Goal: Task Accomplishment & Management: Use online tool/utility

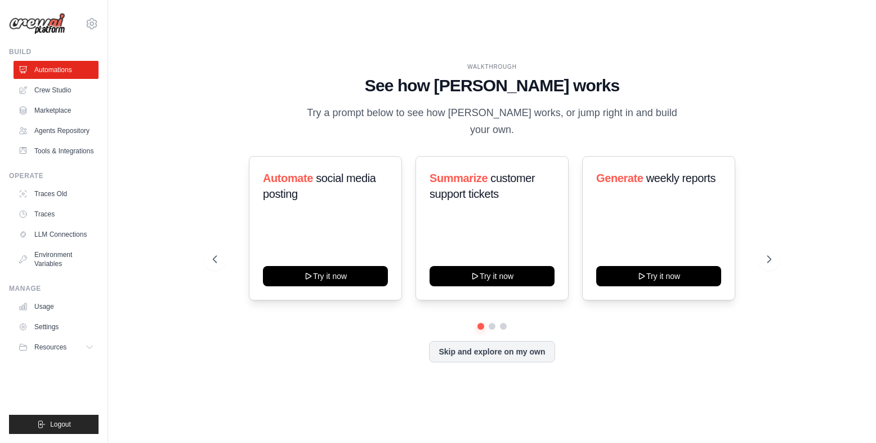
click at [293, 341] on div "Skip and explore on my own" at bounding box center [492, 351] width 558 height 21
click at [62, 85] on link "Crew Studio" at bounding box center [57, 90] width 85 height 18
click at [64, 149] on link "Tools & Integrations" at bounding box center [57, 151] width 85 height 18
click at [216, 253] on icon at bounding box center [213, 258] width 11 height 11
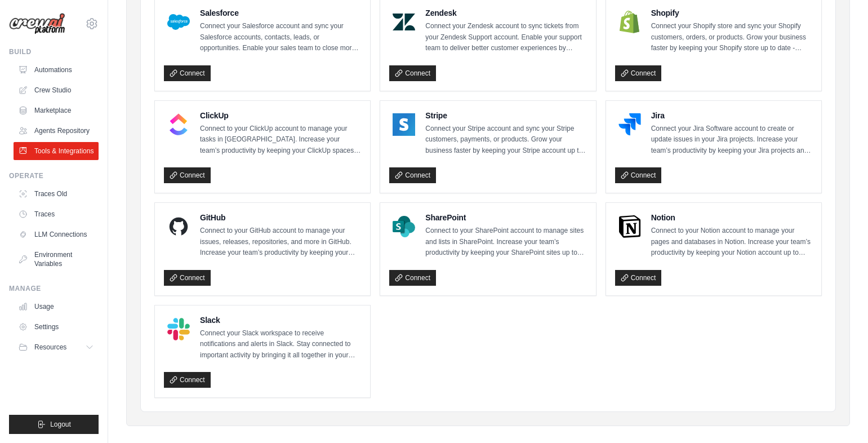
scroll to position [570, 0]
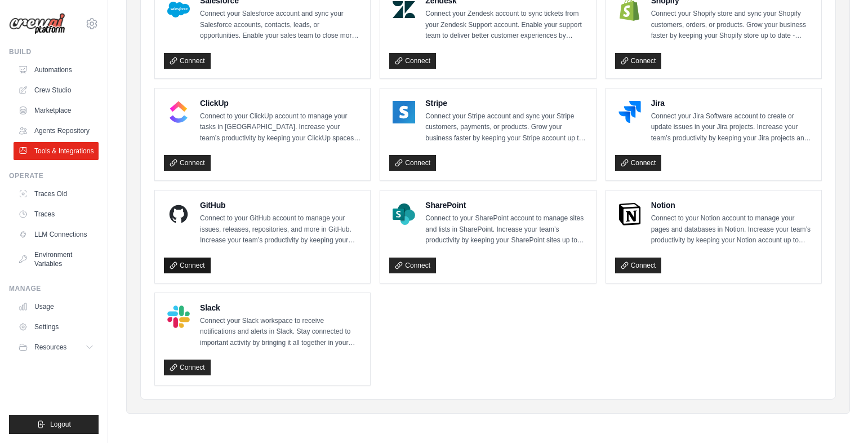
click at [186, 266] on link "Connect" at bounding box center [187, 265] width 47 height 16
click at [190, 269] on link "Connect" at bounding box center [187, 265] width 47 height 16
click at [178, 271] on link "Connect" at bounding box center [187, 265] width 47 height 16
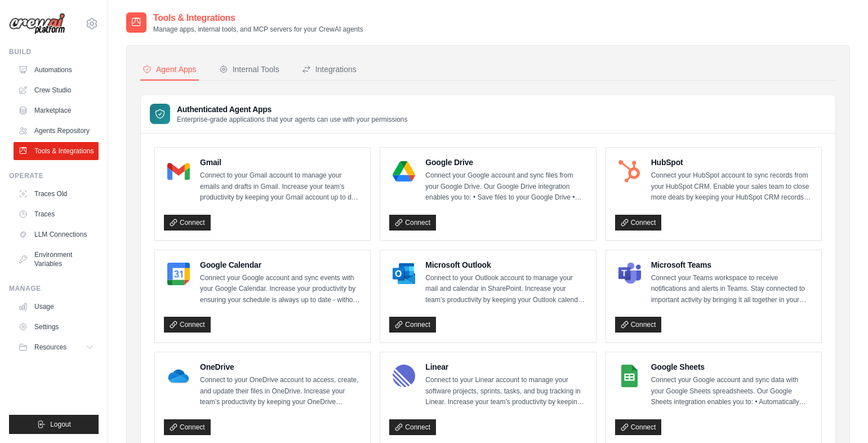
scroll to position [570, 0]
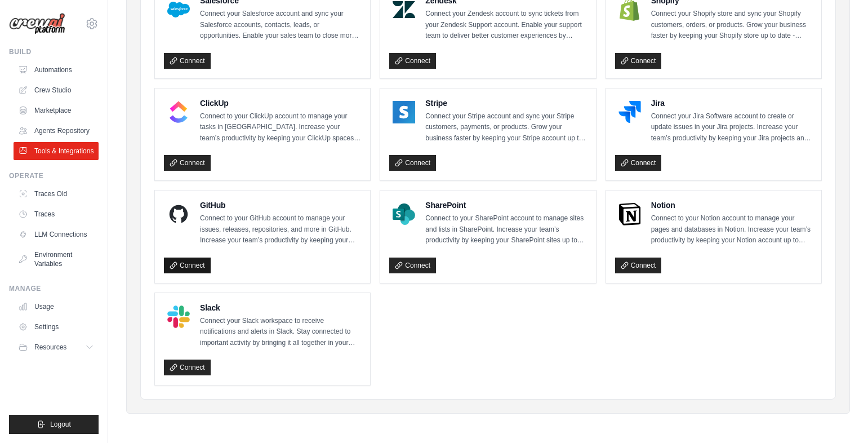
click at [176, 263] on icon at bounding box center [173, 265] width 6 height 6
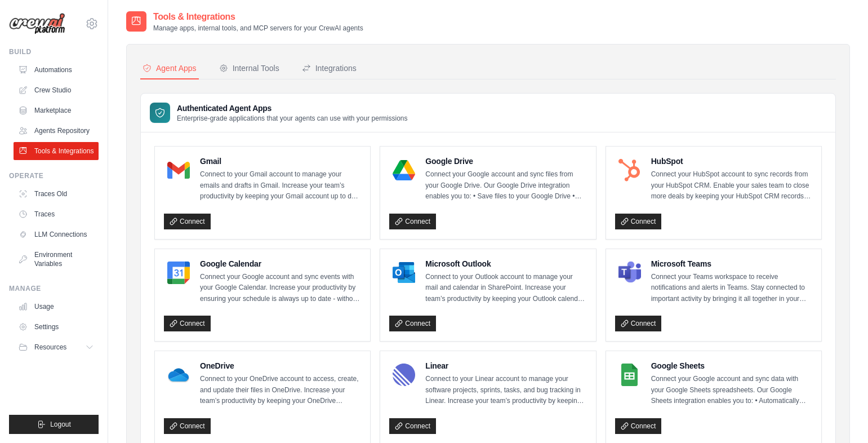
scroll to position [0, 0]
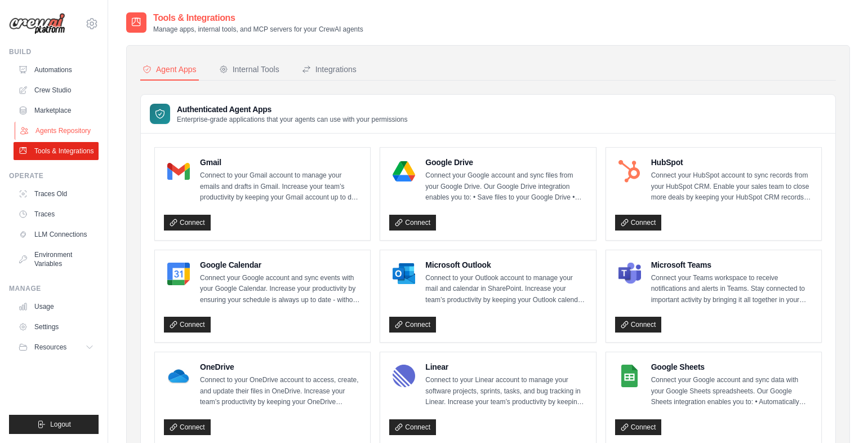
click at [55, 131] on link "Agents Repository" at bounding box center [57, 131] width 85 height 18
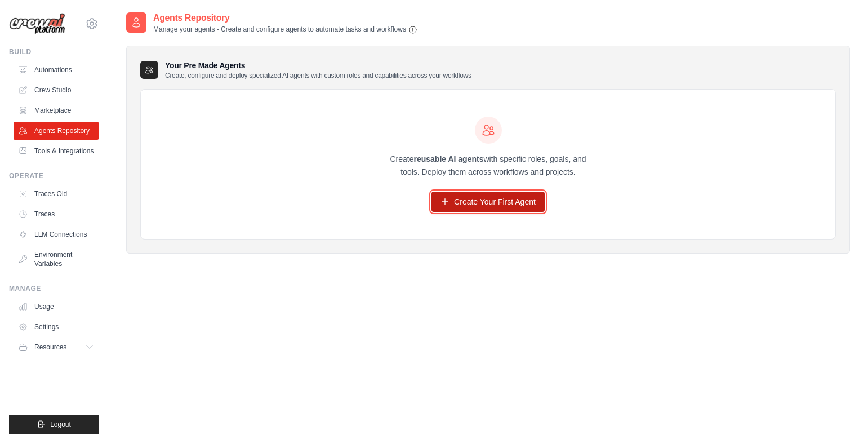
click at [477, 207] on link "Create Your First Agent" at bounding box center [487, 201] width 113 height 20
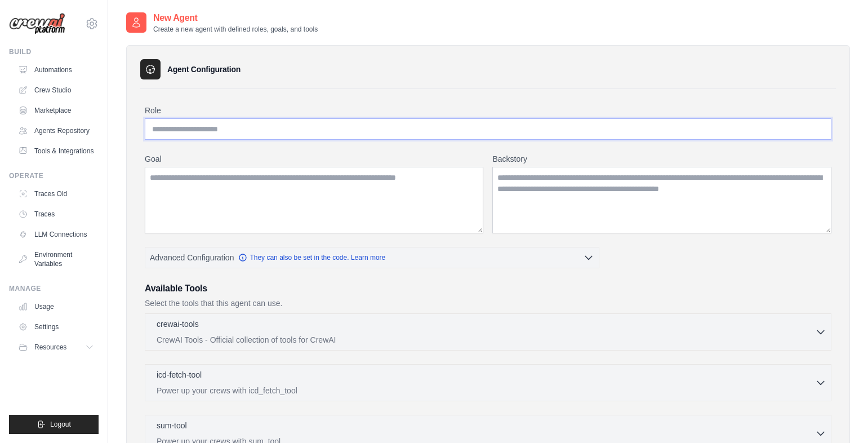
click at [231, 132] on input "Role" at bounding box center [488, 128] width 686 height 21
